Goal: Transaction & Acquisition: Purchase product/service

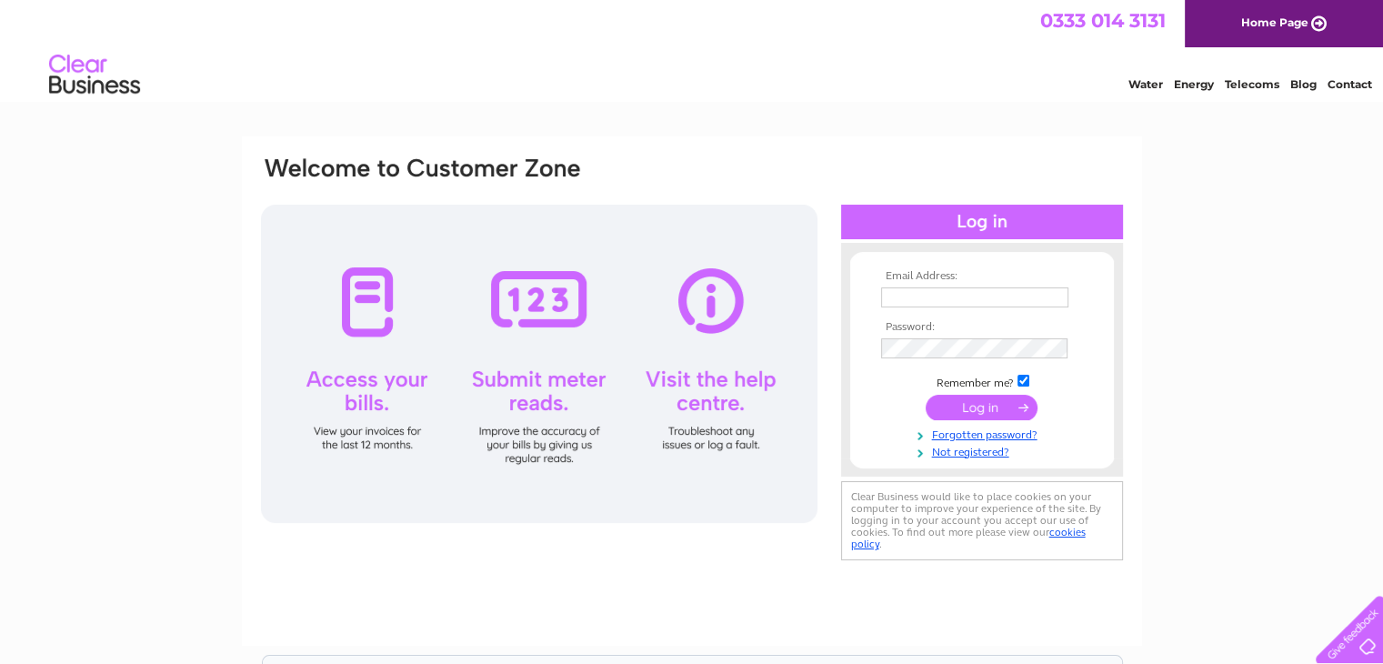
type input "[EMAIL_ADDRESS][DOMAIN_NAME]"
click at [989, 407] on input "submit" at bounding box center [982, 407] width 112 height 25
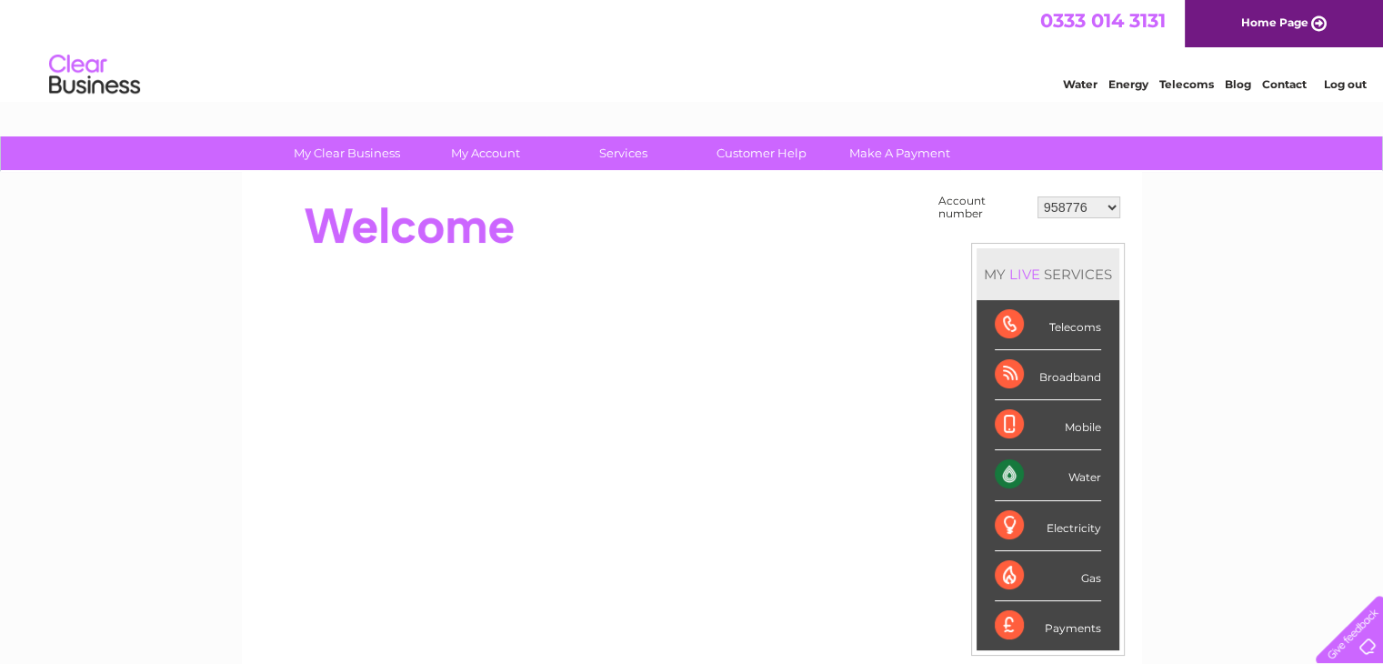
click at [1063, 476] on div "Water" at bounding box center [1048, 475] width 106 height 50
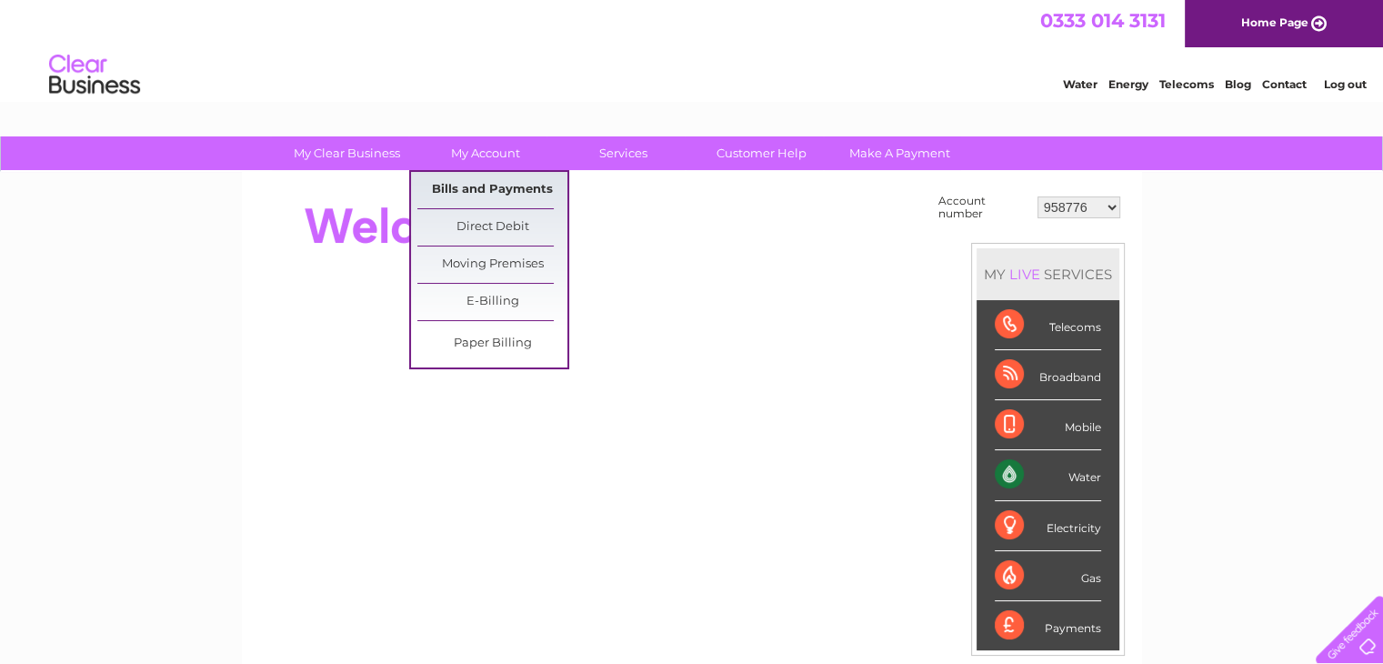
click at [483, 185] on link "Bills and Payments" at bounding box center [492, 190] width 150 height 36
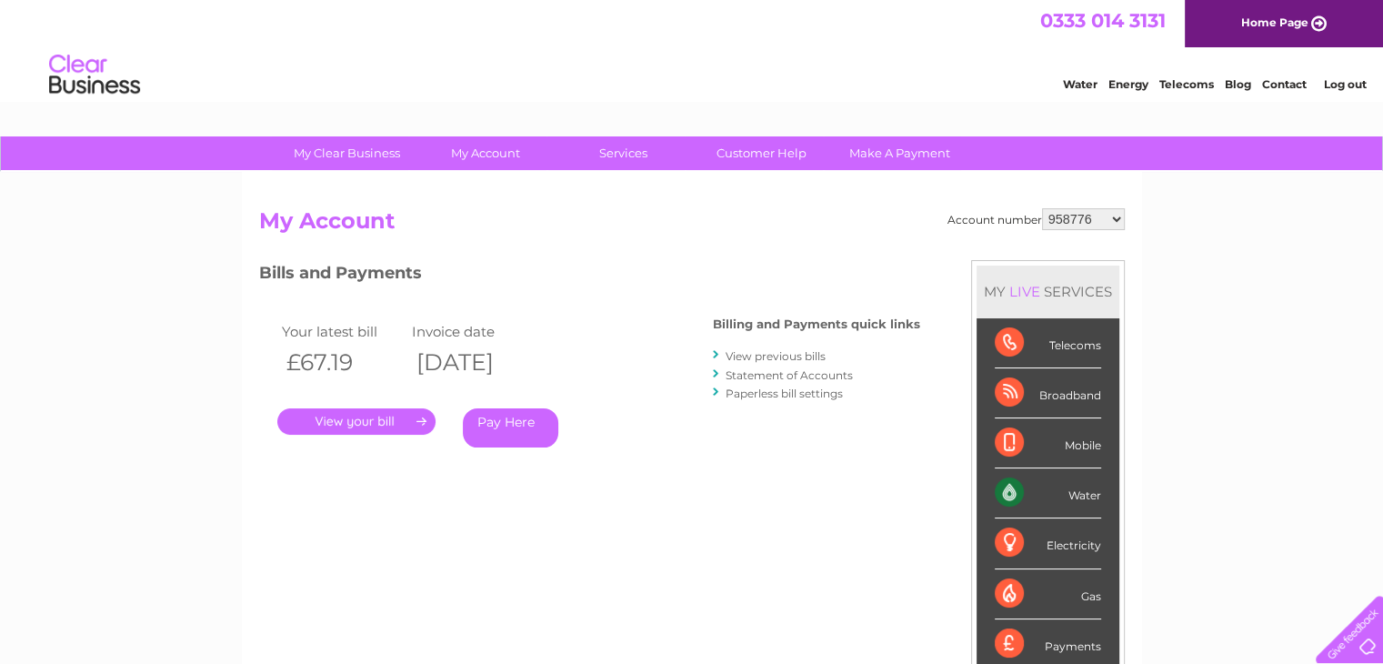
click at [500, 425] on link "Pay Here" at bounding box center [510, 427] width 95 height 39
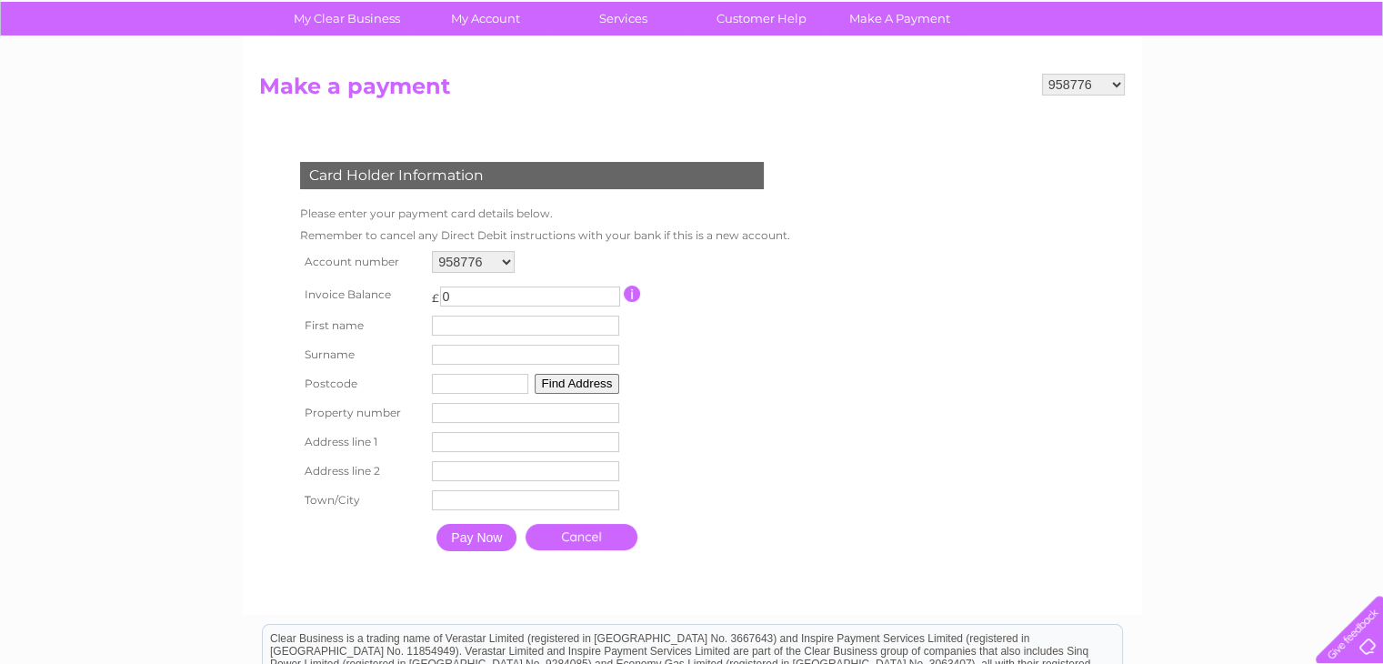
scroll to position [182, 0]
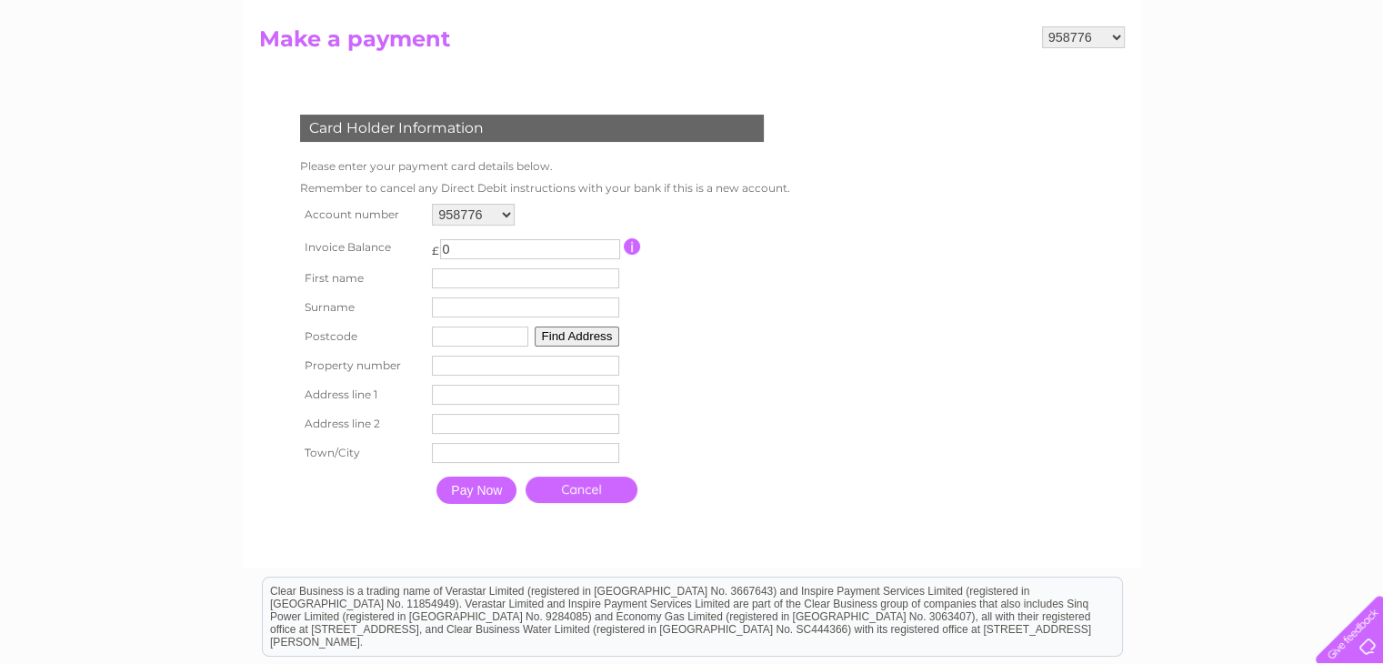
drag, startPoint x: 458, startPoint y: 248, endPoint x: 436, endPoint y: 244, distance: 22.3
click at [436, 244] on td "£ 0 This payment facility permits payment of the full outstanding invoice balan…" at bounding box center [525, 247] width 196 height 34
type input "67.19"
click at [471, 278] on input "text" at bounding box center [528, 279] width 189 height 22
type input "Neil"
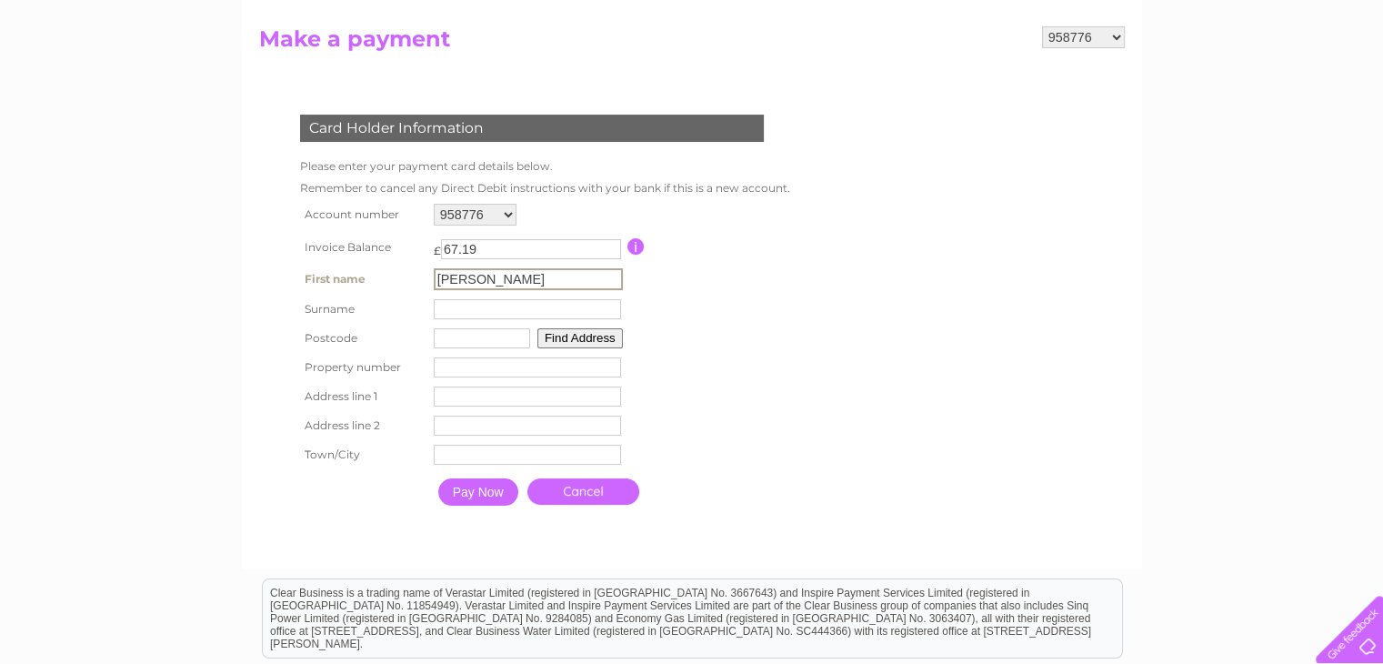
type input "Mackay"
type input "HS2 0AN"
type input "Neil MacKay & Co Ltd"
type input "Parkend Industrial Estate"
type input "Isle of Lewis"
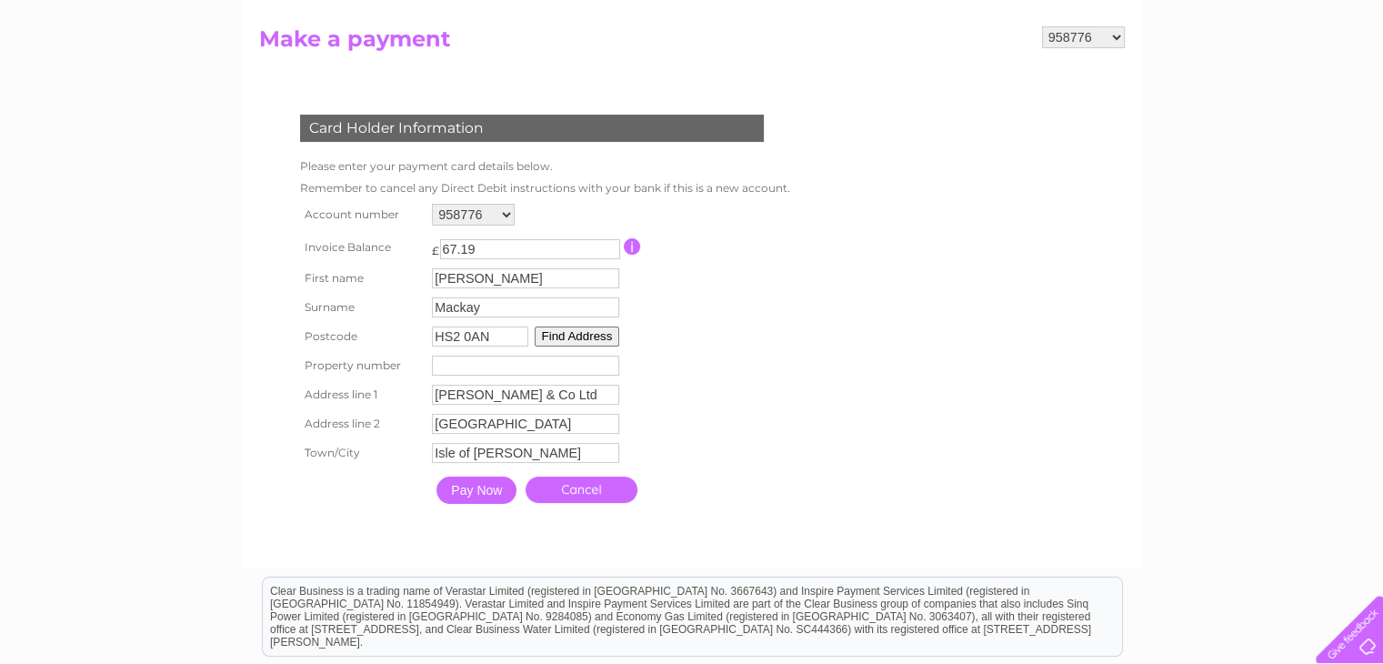
click at [481, 486] on input "Pay Now" at bounding box center [476, 489] width 80 height 27
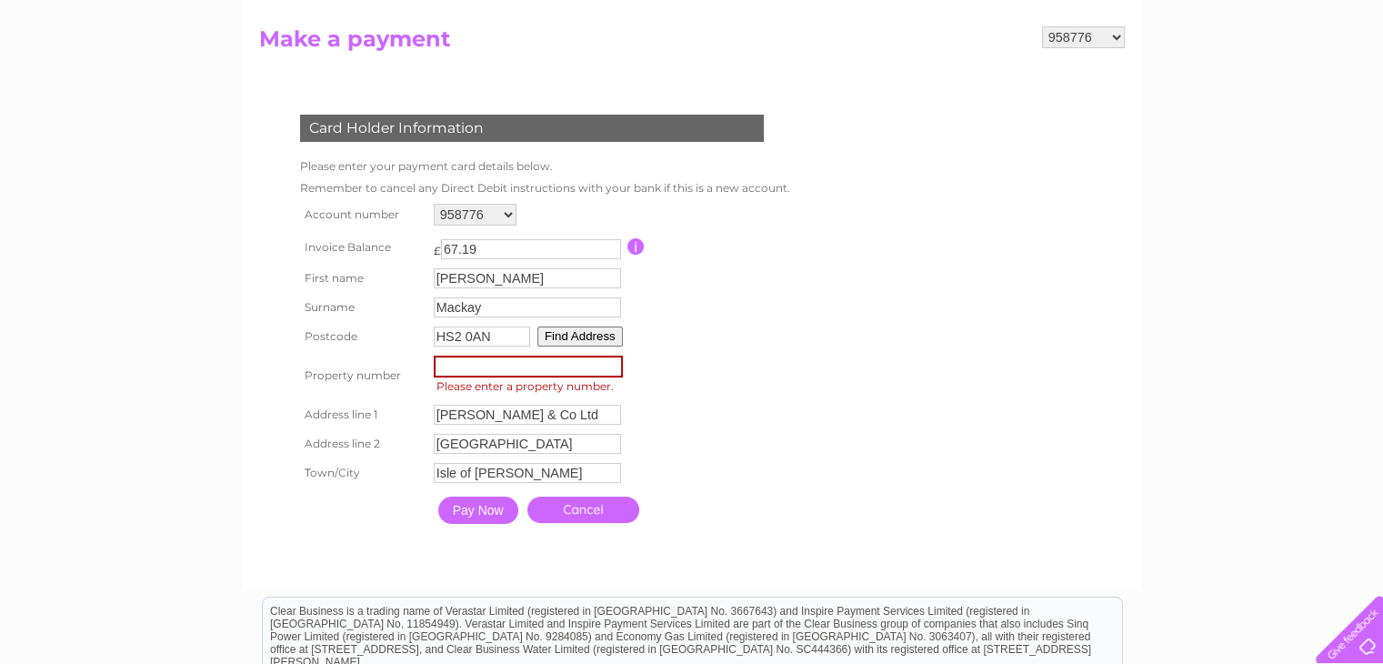
click at [481, 367] on input "number" at bounding box center [528, 367] width 189 height 22
type input "2"
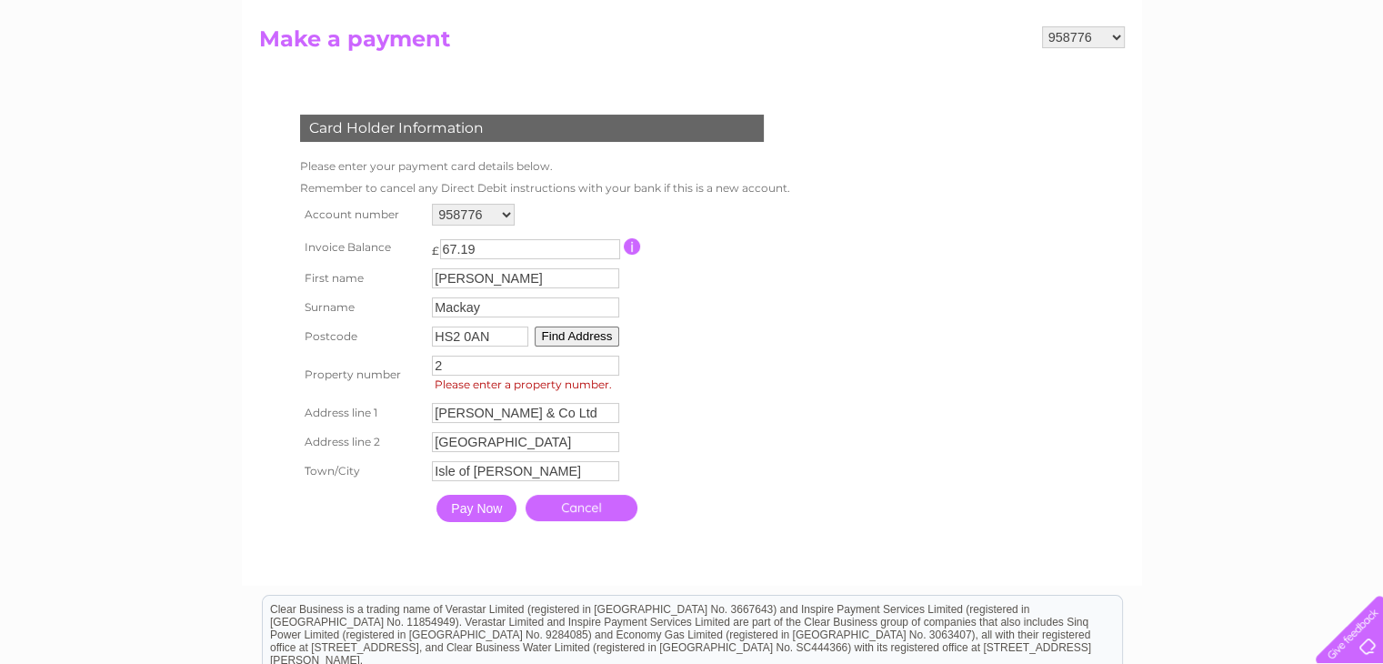
click at [484, 513] on input "Pay Now" at bounding box center [476, 508] width 80 height 27
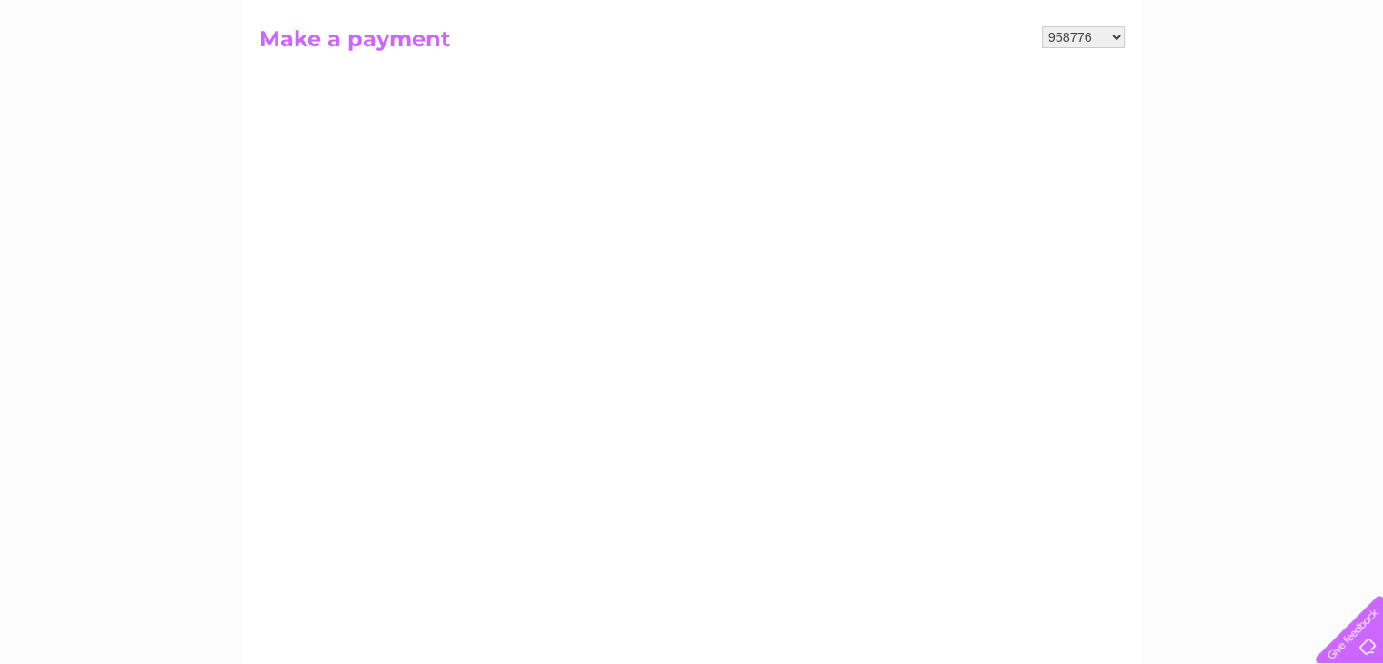
click at [1116, 34] on select "958776 1111812 1130128 30322339" at bounding box center [1083, 37] width 83 height 22
select select "30322339"
click at [1042, 26] on select "958776 1111812 1130128 30322339" at bounding box center [1083, 37] width 83 height 22
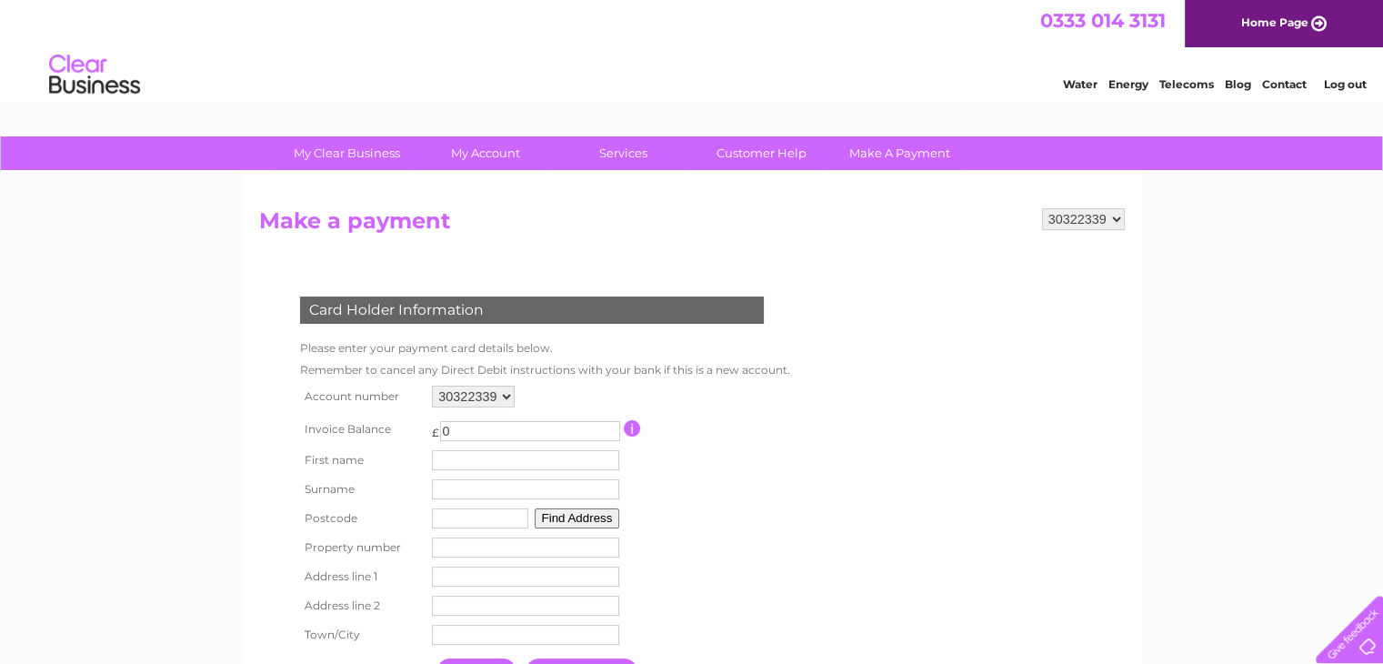
drag, startPoint x: 464, startPoint y: 430, endPoint x: 433, endPoint y: 426, distance: 31.1
click at [433, 426] on td "£ 0 This payment facility permits payment of the full outstanding invoice balan…" at bounding box center [525, 429] width 196 height 34
type input "110.08"
click at [481, 464] on input "text" at bounding box center [528, 461] width 189 height 22
type input "[PERSON_NAME]"
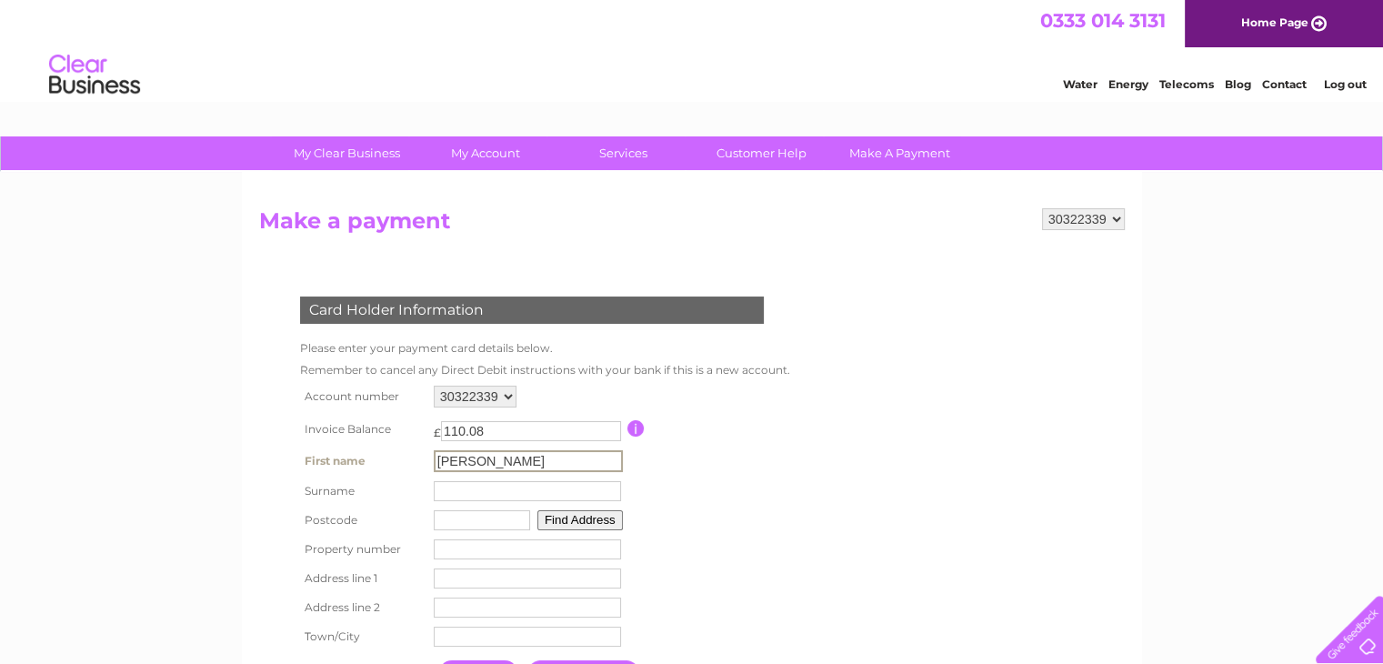
type input "Mackay"
type input "HS2 0AN"
type input "[PERSON_NAME] & Co Ltd"
type input "[GEOGRAPHIC_DATA]"
type input "Isle of [PERSON_NAME]"
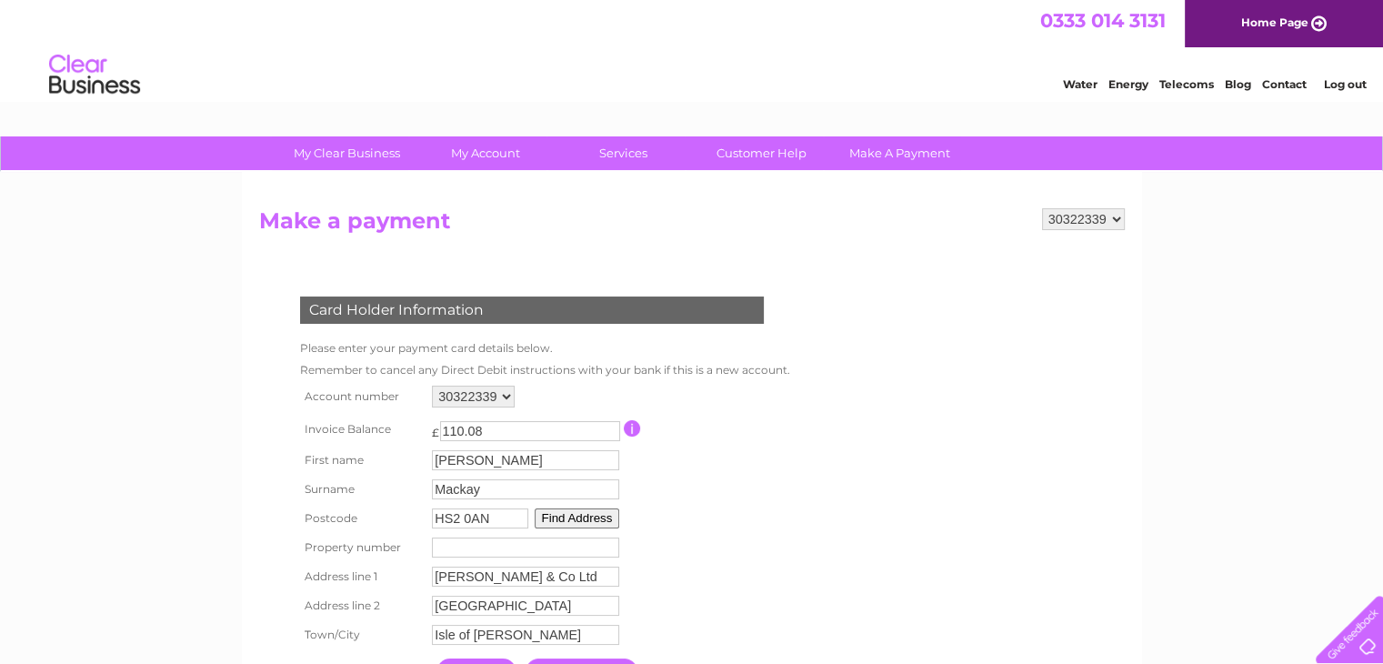
click at [496, 554] on input "number" at bounding box center [525, 547] width 187 height 20
type input "2"
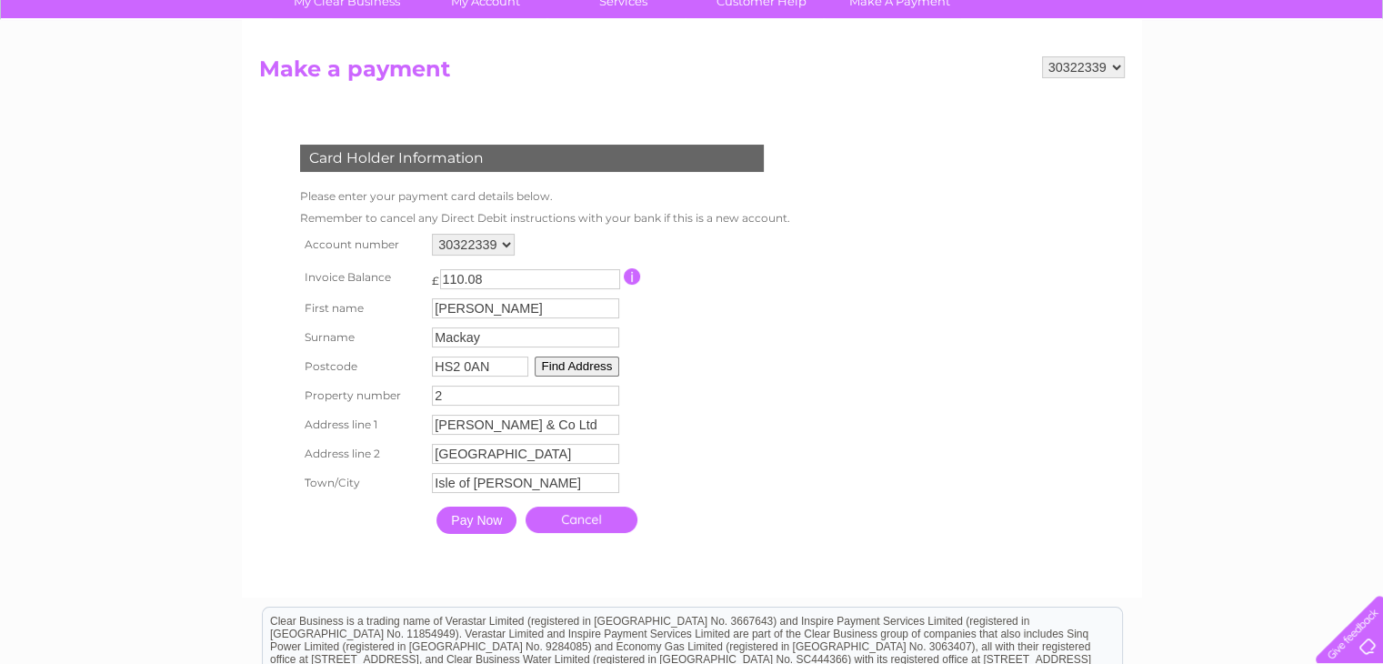
scroll to position [182, 0]
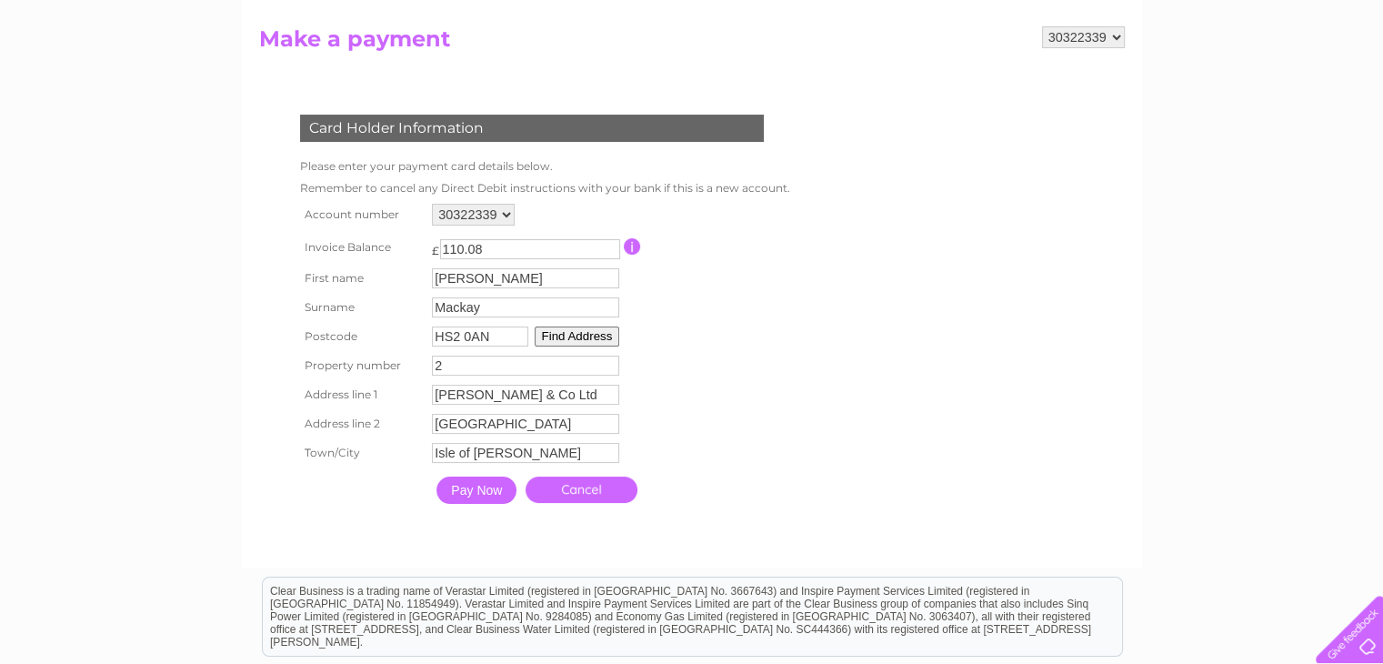
click at [472, 494] on input "Pay Now" at bounding box center [476, 489] width 80 height 27
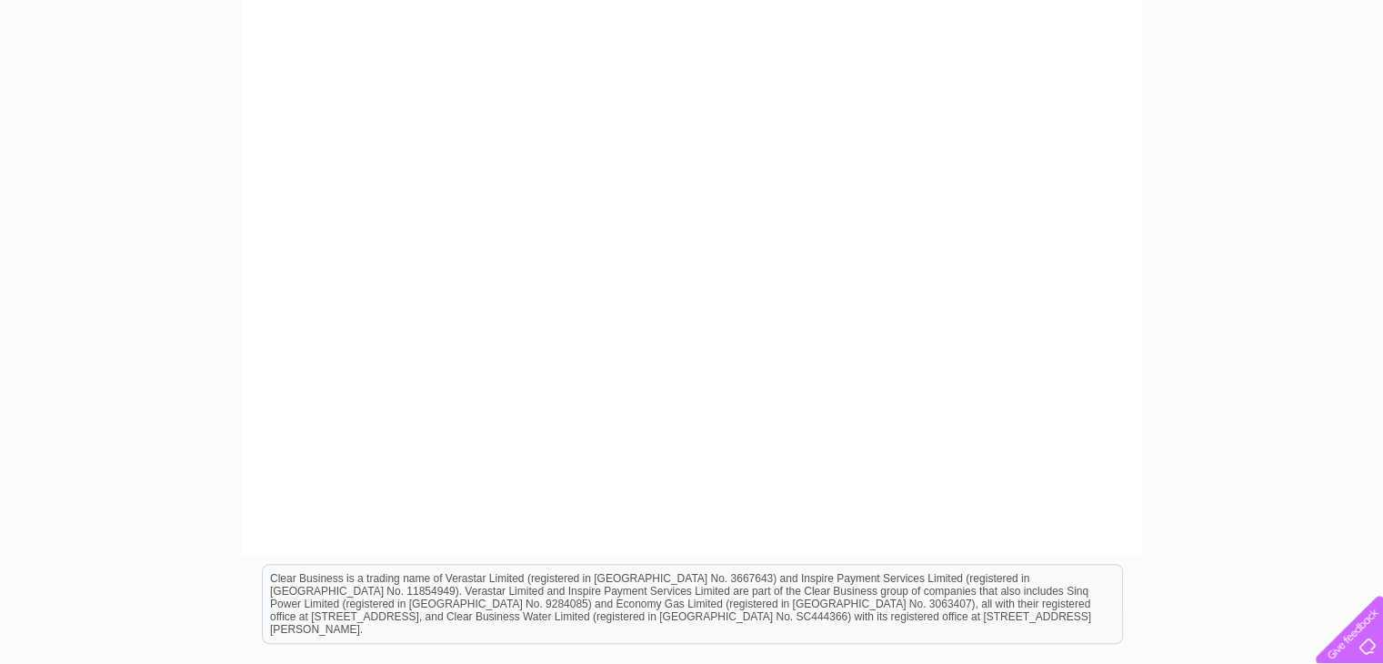
scroll to position [546, 0]
